Goal: Book appointment/travel/reservation

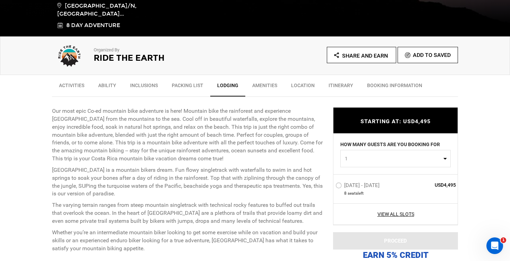
scroll to position [200, 0]
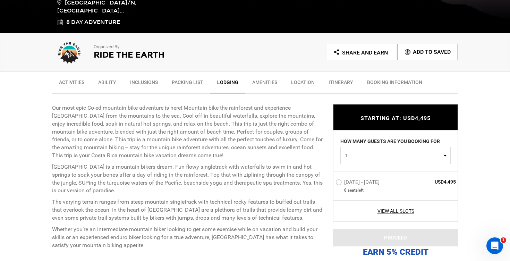
click at [343, 150] on button "1" at bounding box center [395, 155] width 110 height 17
click at [362, 209] on link "4" at bounding box center [396, 210] width 110 height 12
click at [347, 160] on button "4" at bounding box center [395, 155] width 110 height 17
click at [349, 171] on link "1" at bounding box center [396, 172] width 110 height 12
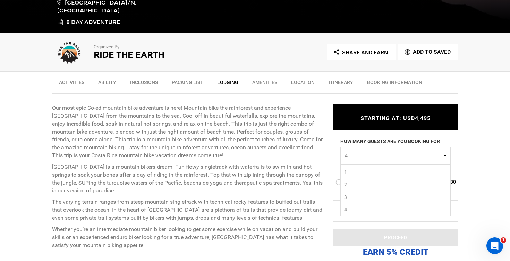
select select "1"
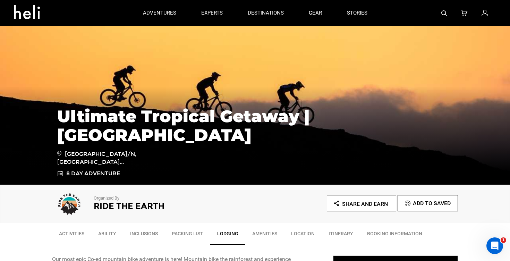
scroll to position [0, 0]
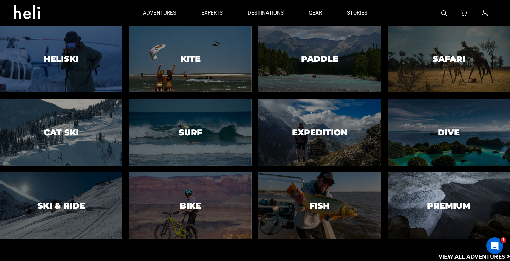
click at [429, 198] on div at bounding box center [449, 206] width 125 height 68
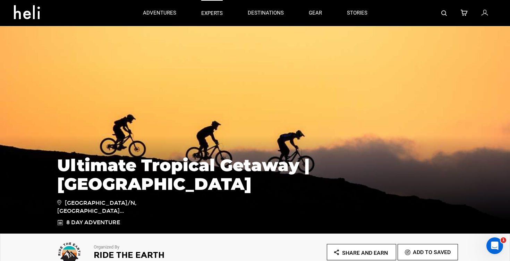
click at [213, 15] on p "experts" at bounding box center [212, 13] width 22 height 7
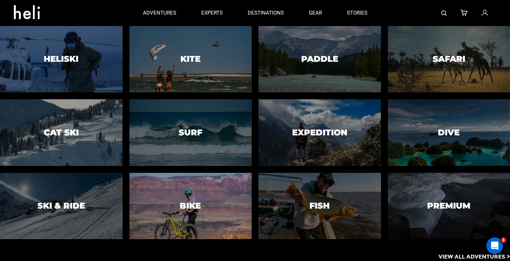
click at [181, 214] on div at bounding box center [190, 206] width 125 height 68
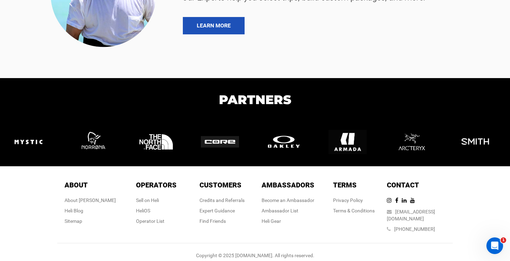
scroll to position [2400, 0]
